Goal: Find specific page/section: Find specific page/section

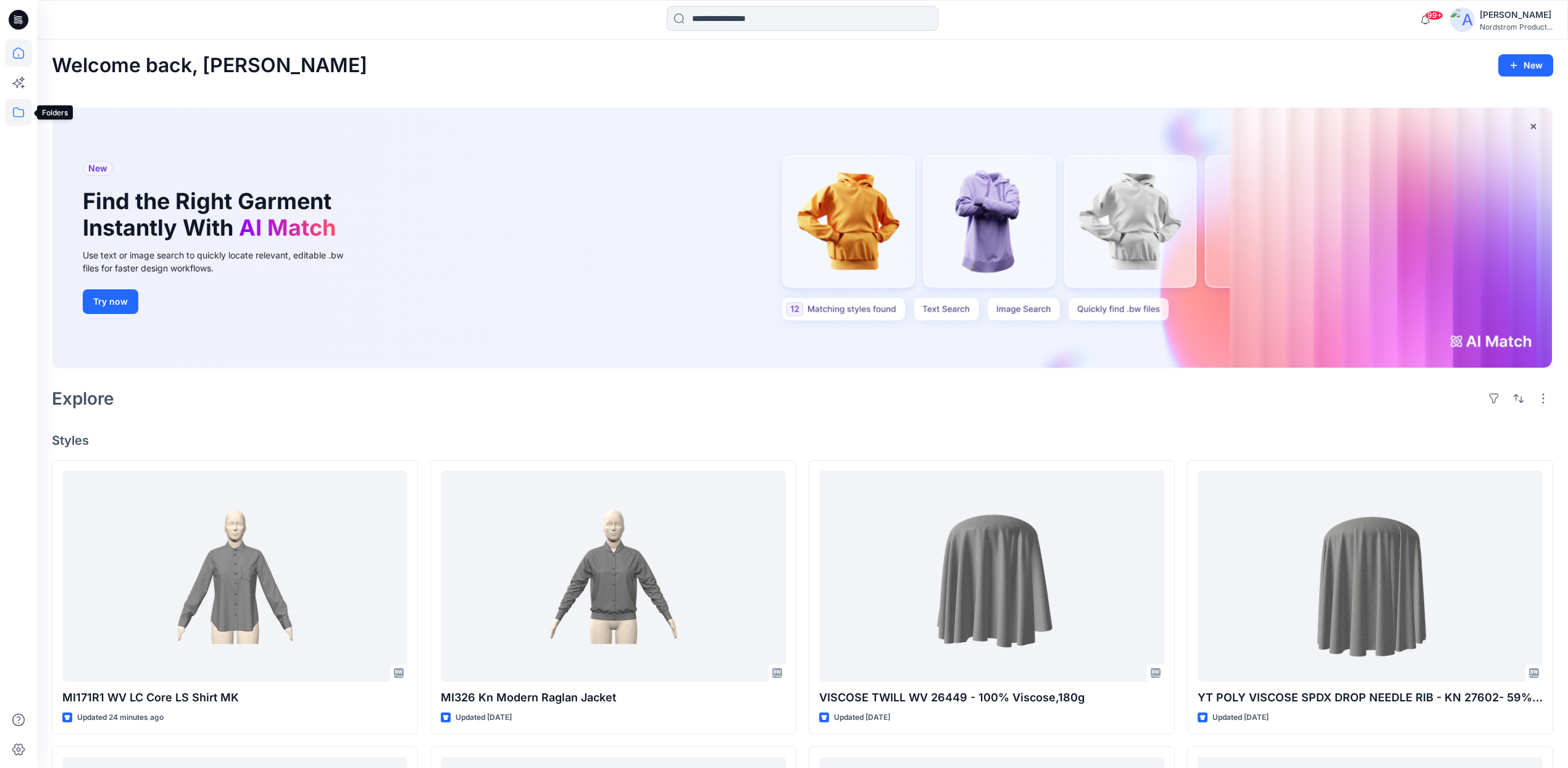
click at [16, 112] on icon at bounding box center [18, 112] width 27 height 27
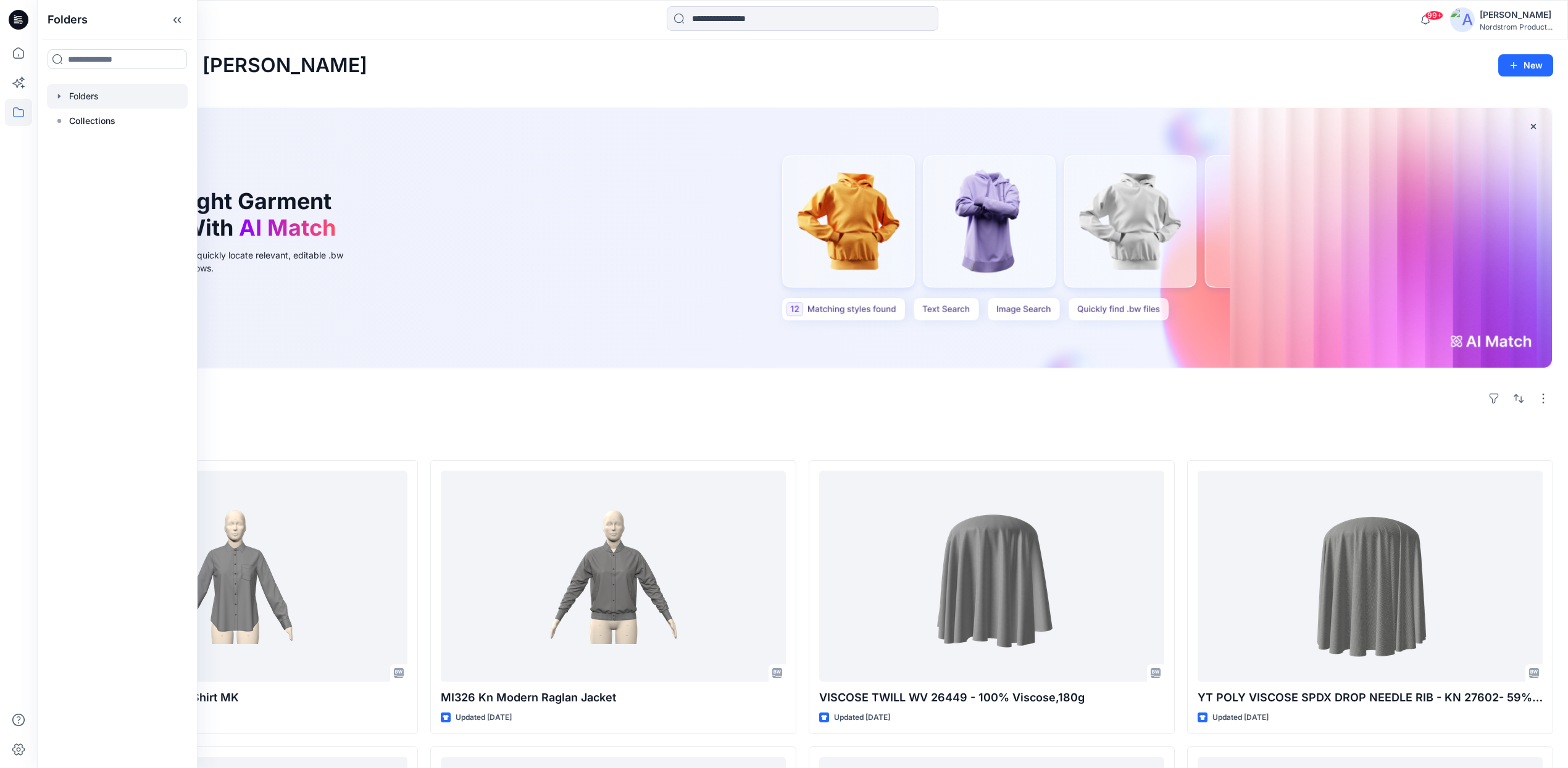
click at [97, 95] on div at bounding box center [117, 96] width 141 height 24
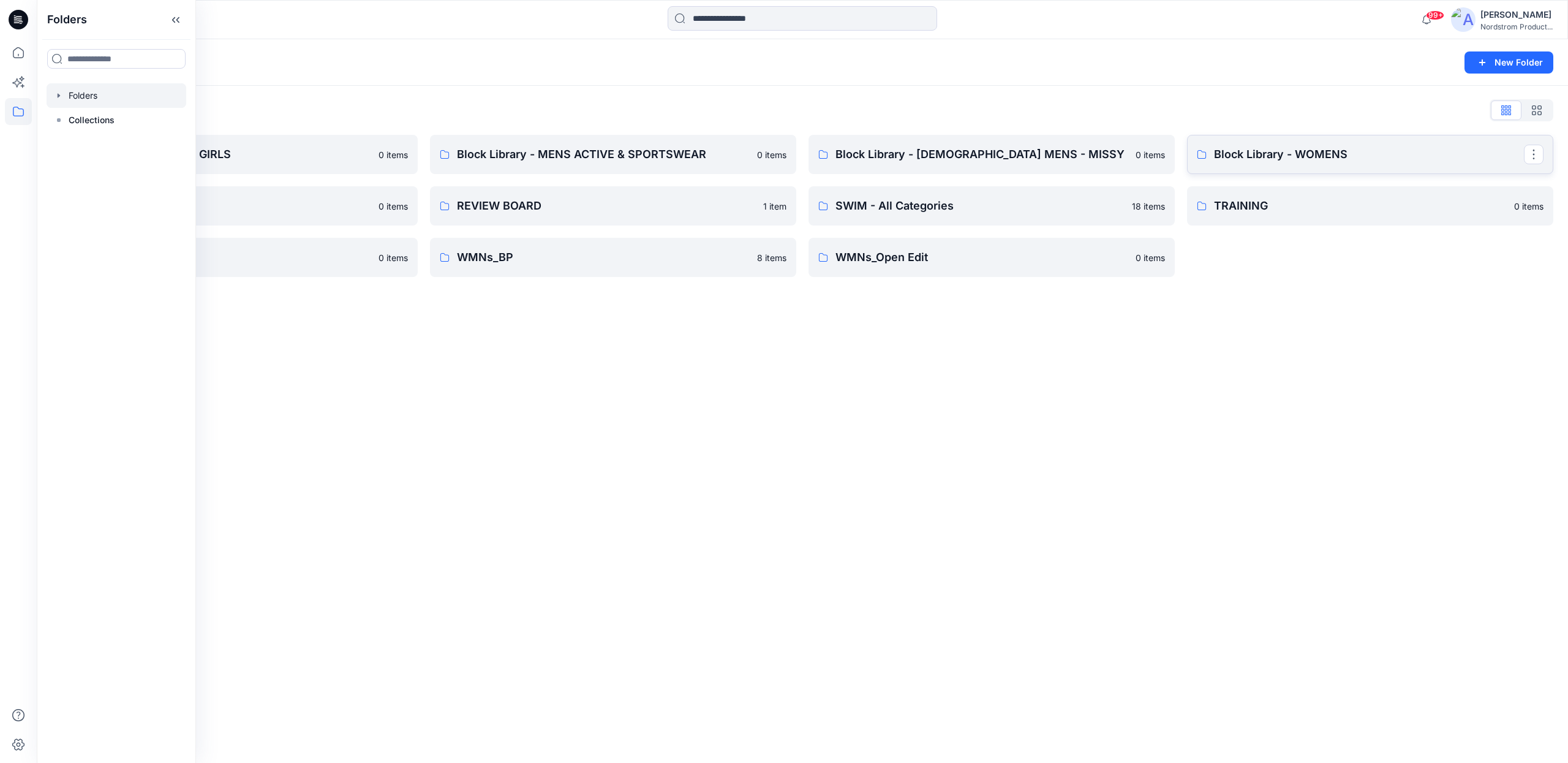
click at [1254, 156] on p "Block Library - WOMENS" at bounding box center [1369, 154] width 310 height 17
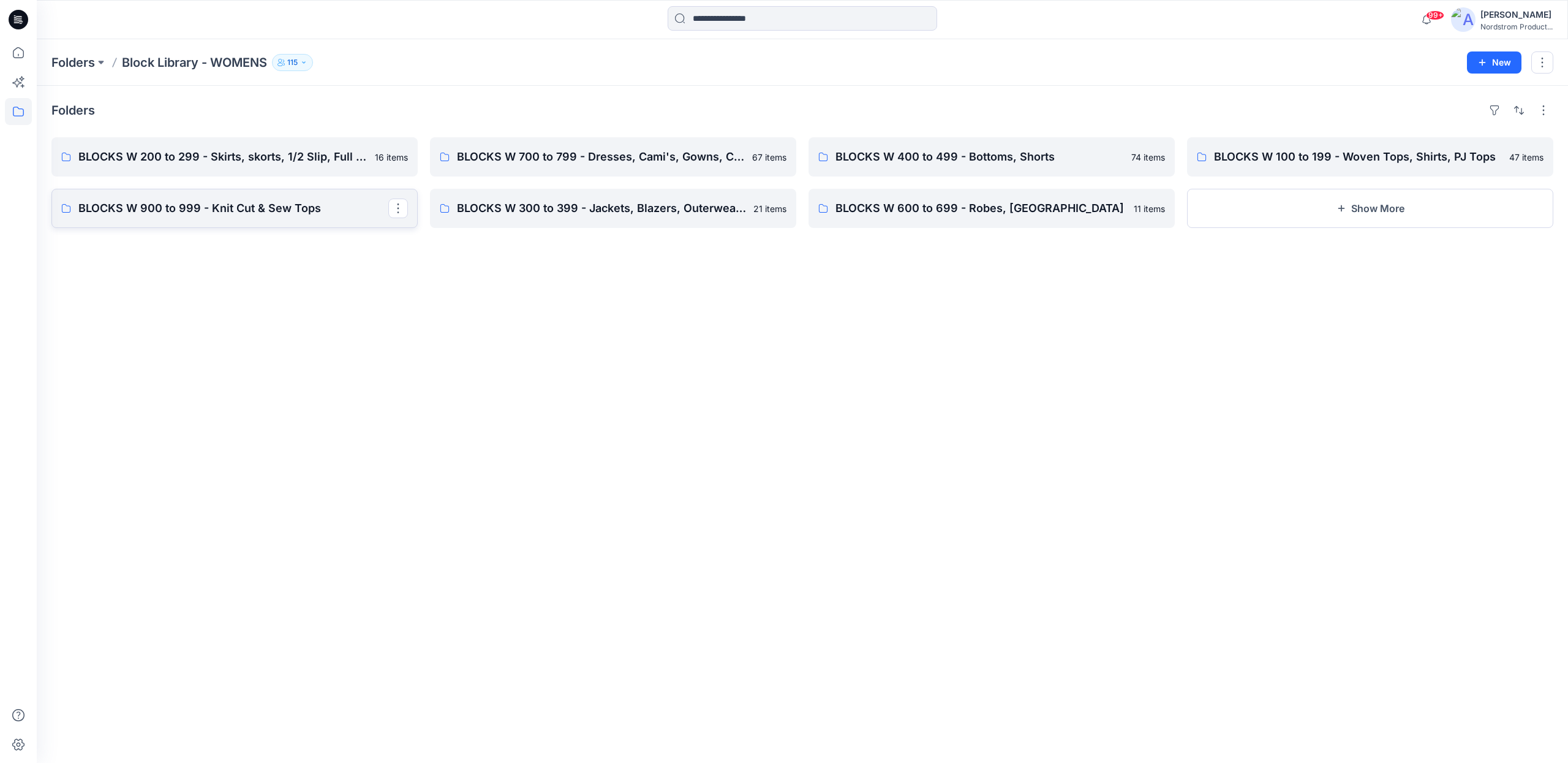
click at [269, 212] on p "BLOCKS W 900 to 999 - Knit Cut & Sew Tops" at bounding box center [233, 208] width 310 height 17
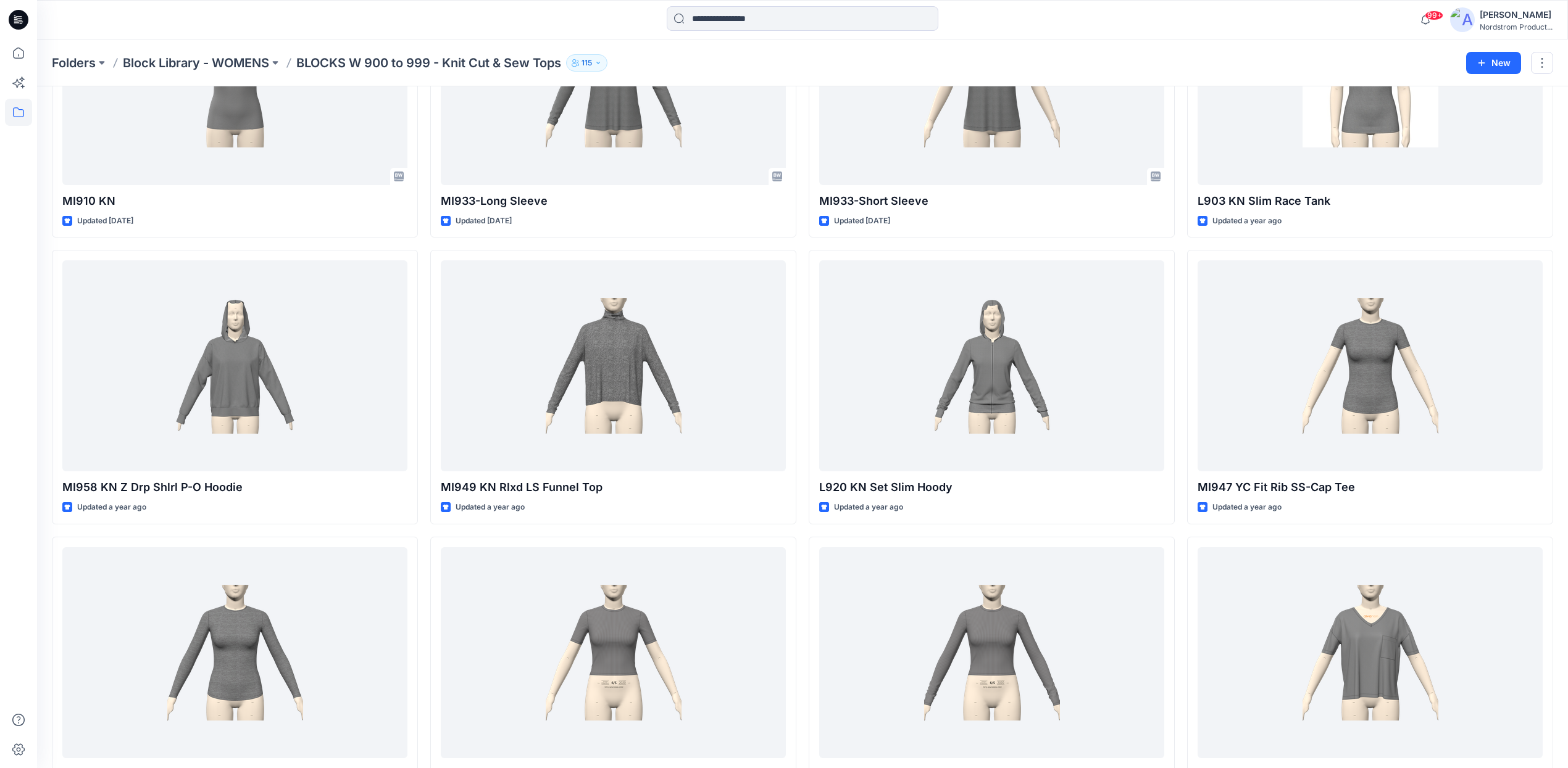
scroll to position [1826, 0]
